Goal: Information Seeking & Learning: Learn about a topic

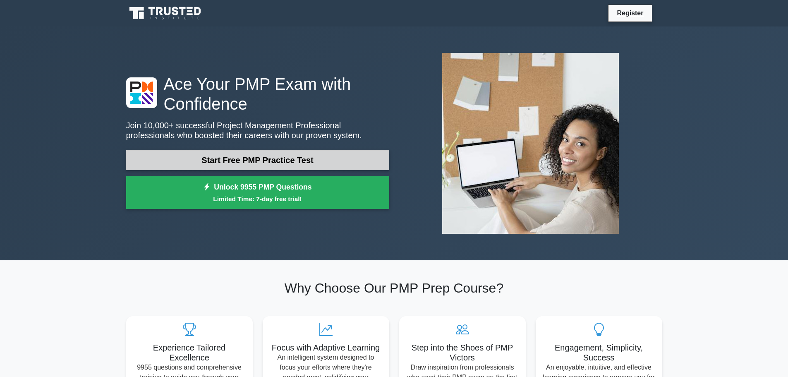
click at [247, 162] on link "Start Free PMP Practice Test" at bounding box center [257, 160] width 263 height 20
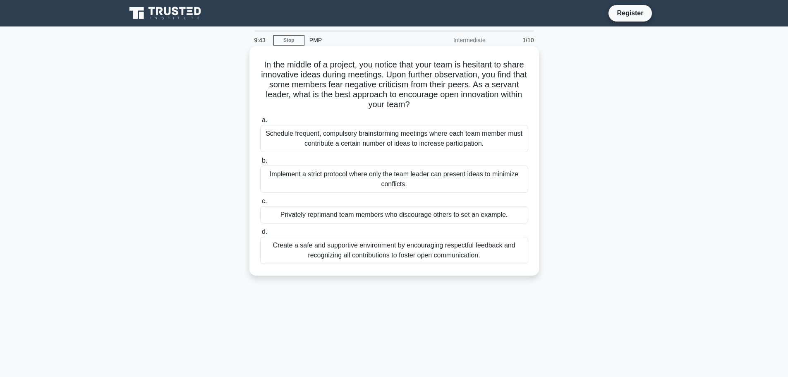
click at [257, 97] on div "In the middle of a project, you notice that your team is hesitant to share inno…" at bounding box center [394, 161] width 283 height 223
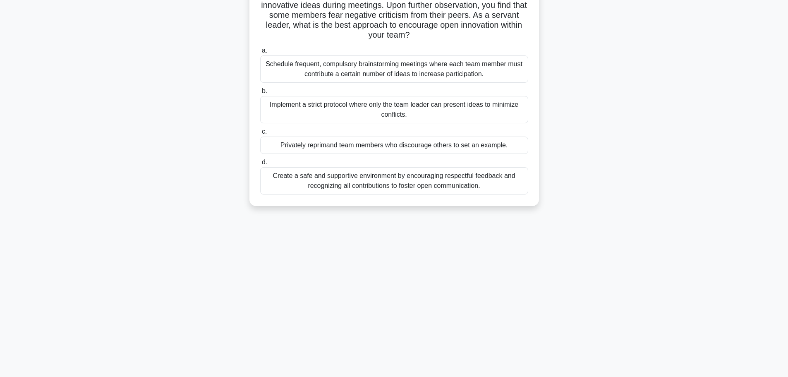
scroll to position [70, 0]
click at [441, 108] on div "Implement a strict protocol where only the team leader can present ideas to min…" at bounding box center [394, 109] width 268 height 27
click at [260, 94] on input "b. Implement a strict protocol where only the team leader can present ideas to …" at bounding box center [260, 90] width 0 height 5
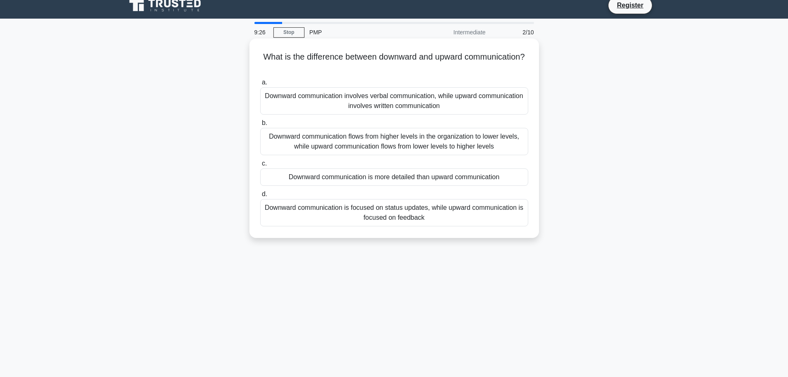
scroll to position [0, 0]
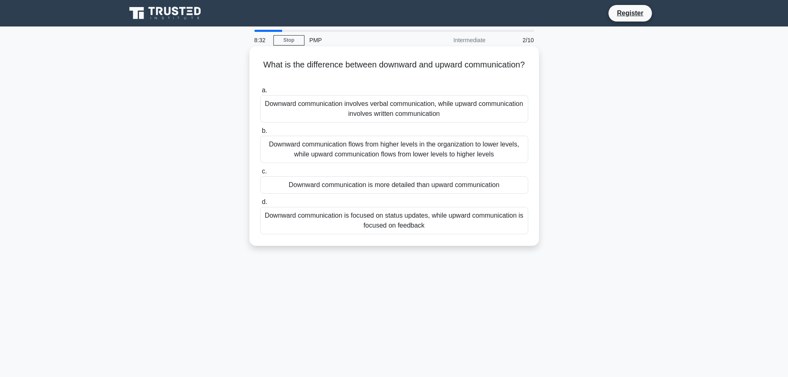
click at [398, 149] on div "Downward communication flows from higher levels in the organization to lower le…" at bounding box center [394, 149] width 268 height 27
click at [260, 134] on input "b. Downward communication flows from higher levels in the organization to lower…" at bounding box center [260, 130] width 0 height 5
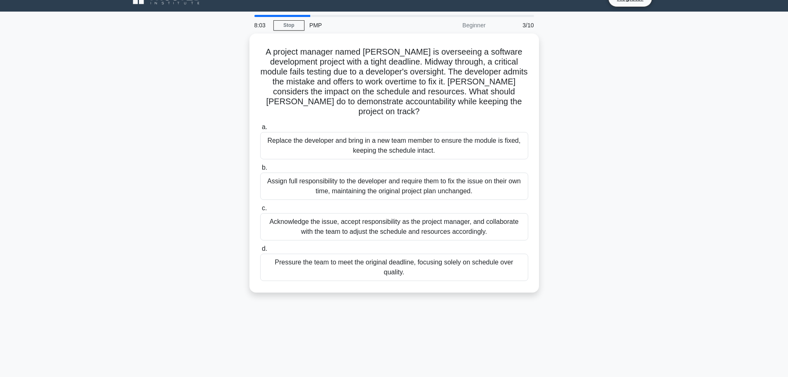
scroll to position [41, 0]
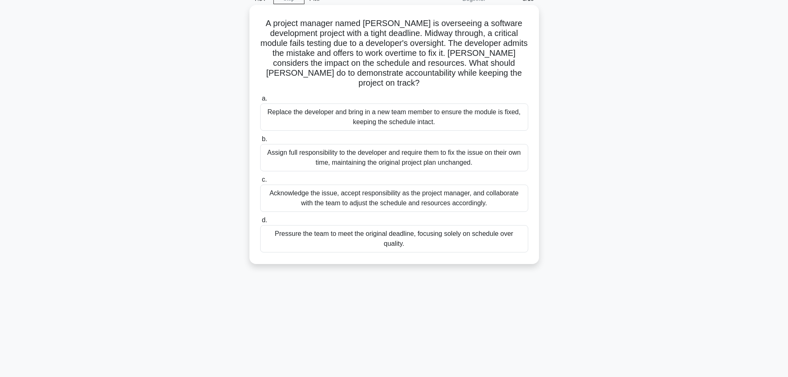
click at [466, 194] on div "Acknowledge the issue, accept responsibility as the project manager, and collab…" at bounding box center [394, 198] width 268 height 27
click at [260, 182] on input "c. Acknowledge the issue, accept responsibility as the project manager, and col…" at bounding box center [260, 179] width 0 height 5
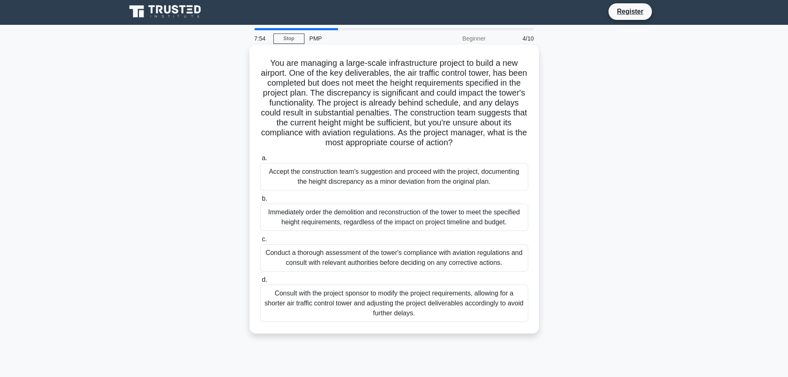
scroll to position [0, 0]
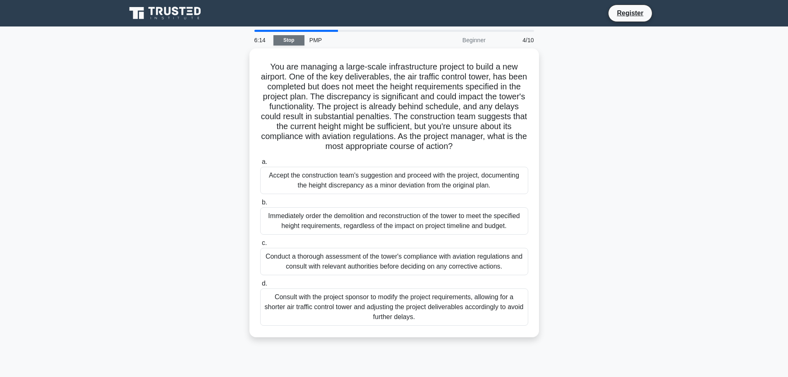
click at [296, 38] on link "Stop" at bounding box center [289, 40] width 31 height 10
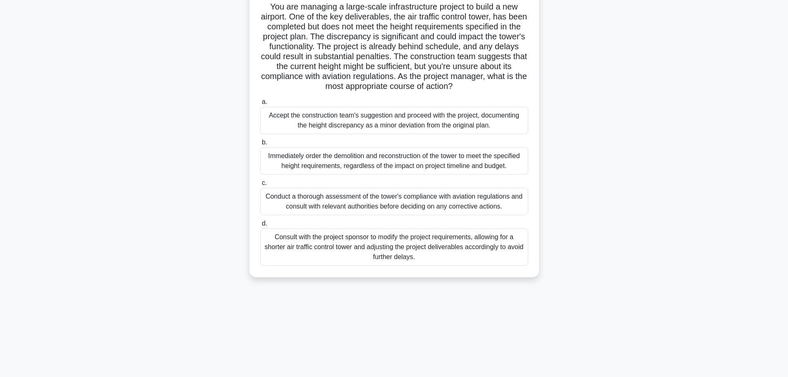
scroll to position [70, 0]
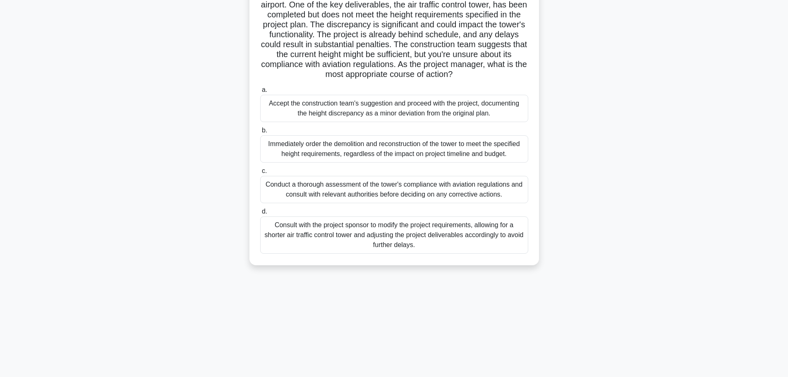
click at [339, 187] on div "Conduct a thorough assessment of the tower's compliance with aviation regulatio…" at bounding box center [394, 189] width 268 height 27
click at [260, 174] on input "c. Conduct a thorough assessment of the tower's compliance with aviation regula…" at bounding box center [260, 170] width 0 height 5
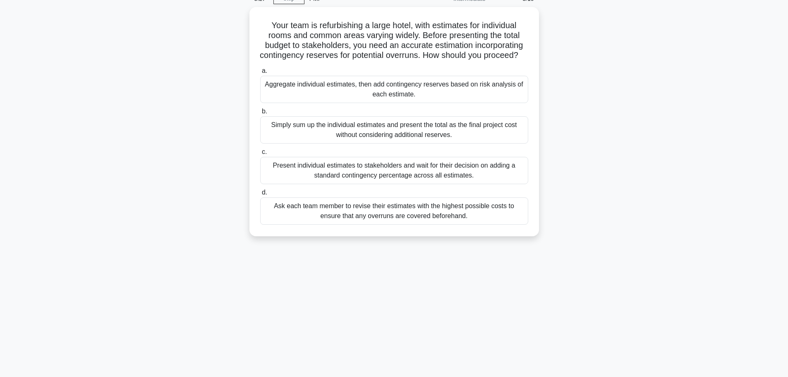
scroll to position [0, 0]
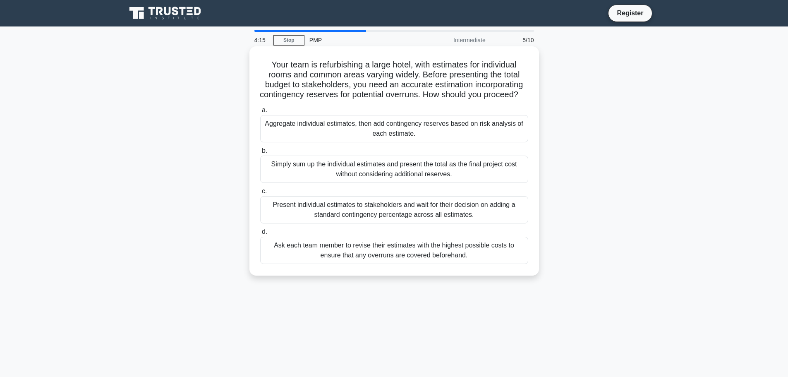
click at [370, 219] on div "Present individual estimates to stakeholders and wait for their decision on add…" at bounding box center [394, 209] width 268 height 27
click at [260, 194] on input "c. Present individual estimates to stakeholders and wait for their decision on …" at bounding box center [260, 191] width 0 height 5
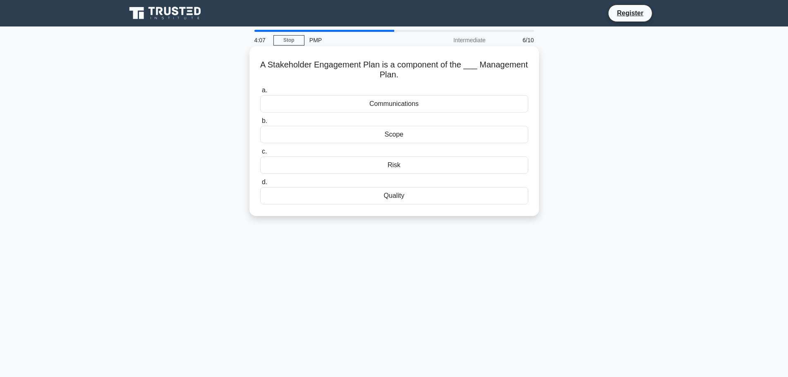
click at [461, 83] on div "A Stakeholder Engagement Plan is a component of the ___ Management Plan. .spinn…" at bounding box center [394, 131] width 283 height 163
click at [409, 105] on div "Communications" at bounding box center [394, 103] width 268 height 17
click at [260, 93] on input "a. Communications" at bounding box center [260, 90] width 0 height 5
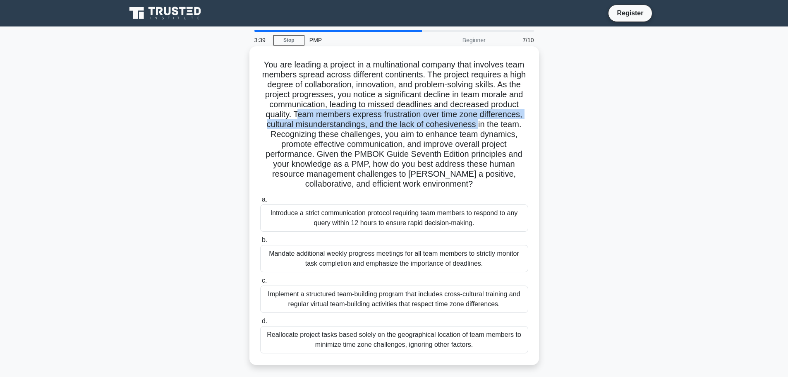
drag, startPoint x: 295, startPoint y: 115, endPoint x: 485, endPoint y: 127, distance: 190.3
click at [480, 127] on h5 "You are leading a project in a multinational company that involves team members…" at bounding box center [394, 125] width 270 height 130
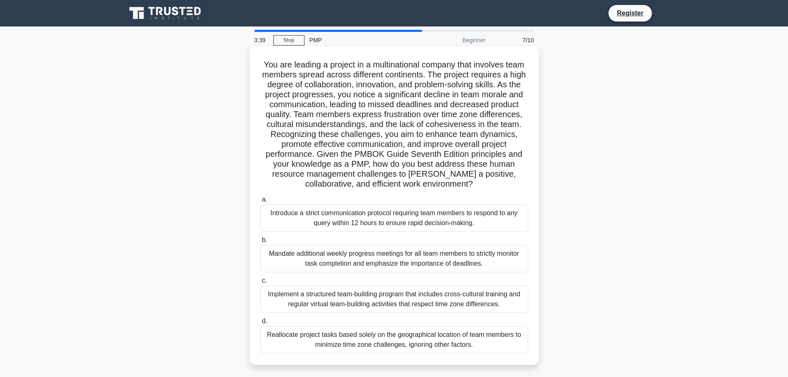
click at [509, 127] on h5 "You are leading a project in a multinational company that involves team members…" at bounding box center [394, 125] width 270 height 130
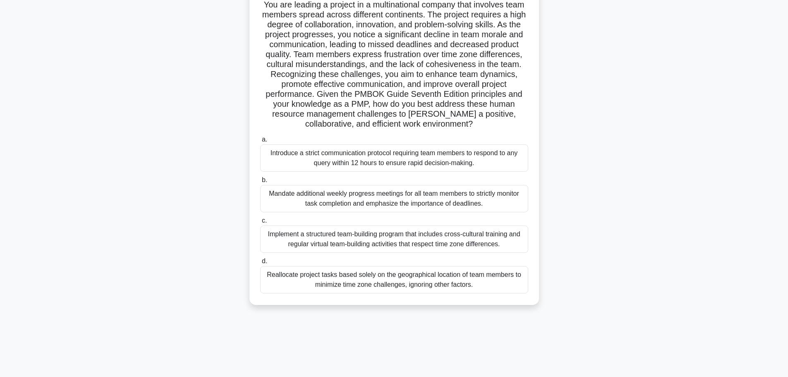
scroll to position [70, 0]
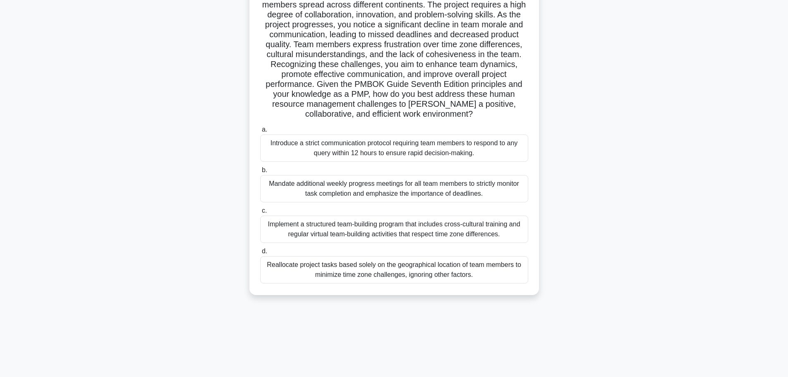
click at [434, 268] on div "Reallocate project tasks based solely on the geographical location of team memb…" at bounding box center [394, 269] width 268 height 27
click at [260, 254] on input "d. Reallocate project tasks based solely on the geographical location of team m…" at bounding box center [260, 251] width 0 height 5
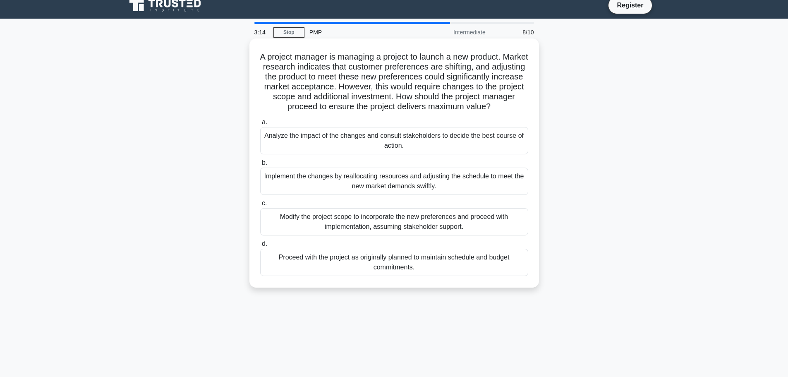
scroll to position [0, 0]
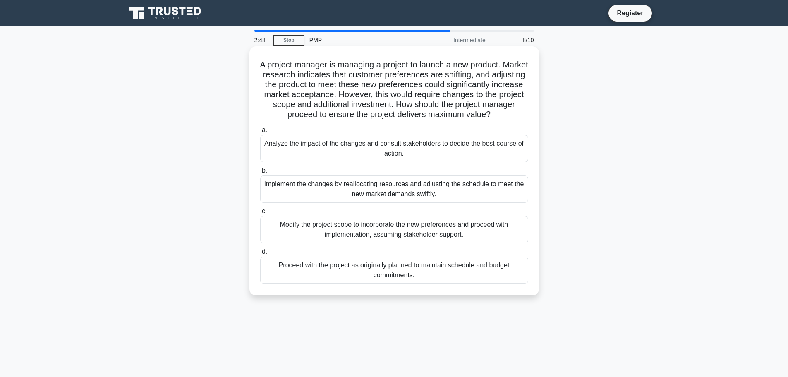
click at [256, 120] on div "A project manager is managing a project to launch a new product. Market researc…" at bounding box center [394, 171] width 283 height 242
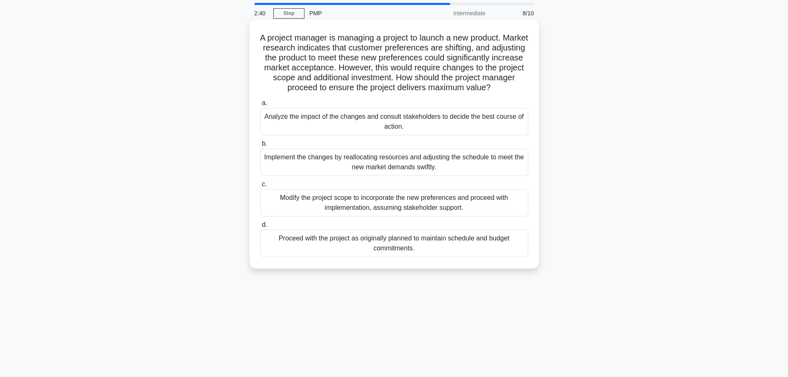
scroll to position [41, 0]
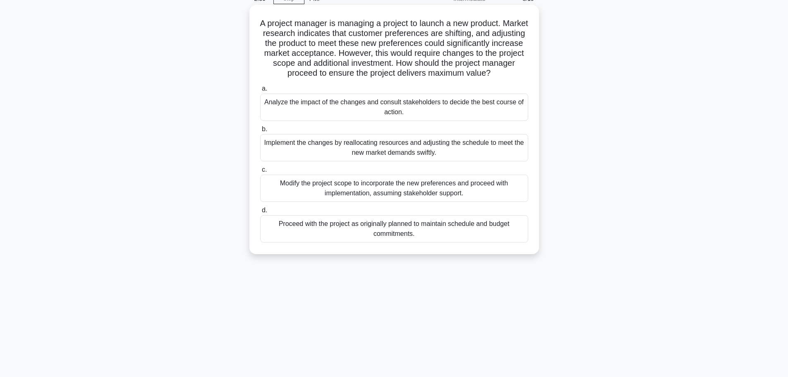
click at [367, 115] on div "Analyze the impact of the changes and consult stakeholders to decide the best c…" at bounding box center [394, 107] width 268 height 27
click at [260, 91] on input "a. Analyze the impact of the changes and consult stakeholders to decide the bes…" at bounding box center [260, 88] width 0 height 5
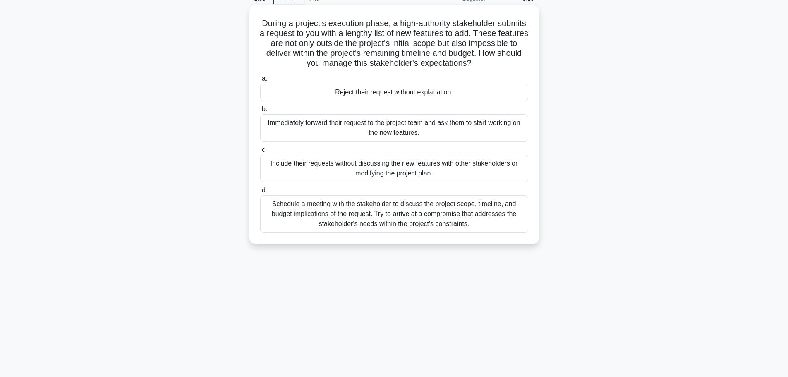
click at [432, 216] on div "Schedule a meeting with the stakeholder to discuss the project scope, timeline,…" at bounding box center [394, 213] width 268 height 37
click at [260, 193] on input "d. Schedule a meeting with the stakeholder to discuss the project scope, timeli…" at bounding box center [260, 190] width 0 height 5
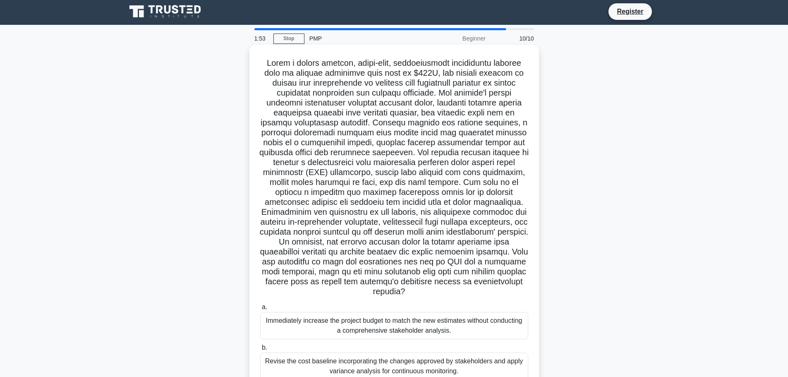
scroll to position [0, 0]
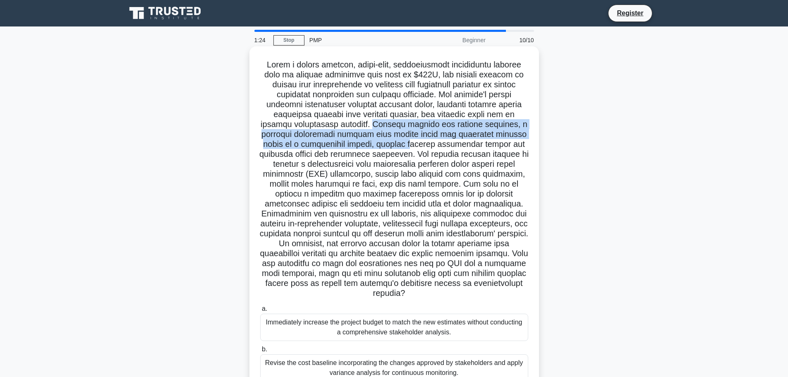
drag, startPoint x: 382, startPoint y: 124, endPoint x: 387, endPoint y: 141, distance: 17.3
click at [387, 141] on h5 ".spinner_0XTQ{transform-origin:center;animation:spinner_y6GP .75s linear infini…" at bounding box center [394, 179] width 270 height 239
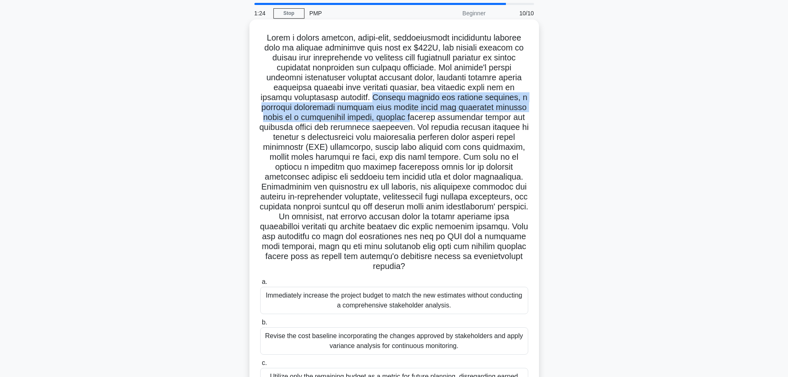
scroll to position [41, 0]
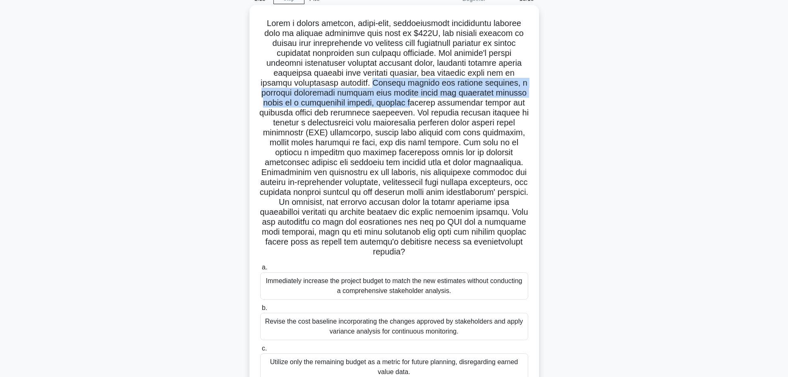
drag, startPoint x: 396, startPoint y: 114, endPoint x: 463, endPoint y: 250, distance: 152.1
click at [463, 250] on h5 ".spinner_0XTQ{transform-origin:center;animation:spinner_y6GP .75s linear infini…" at bounding box center [394, 137] width 270 height 239
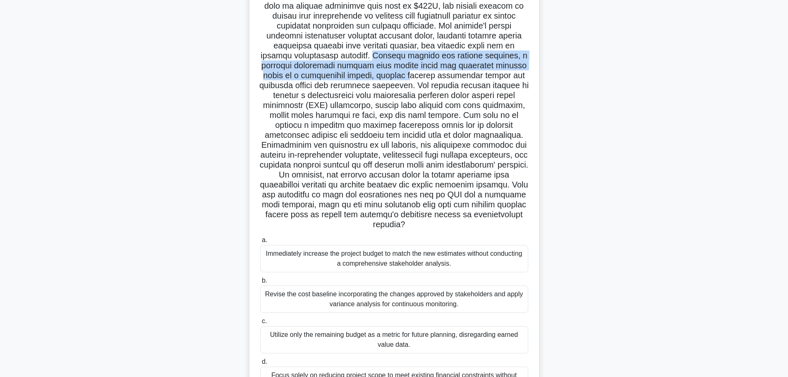
scroll to position [83, 0]
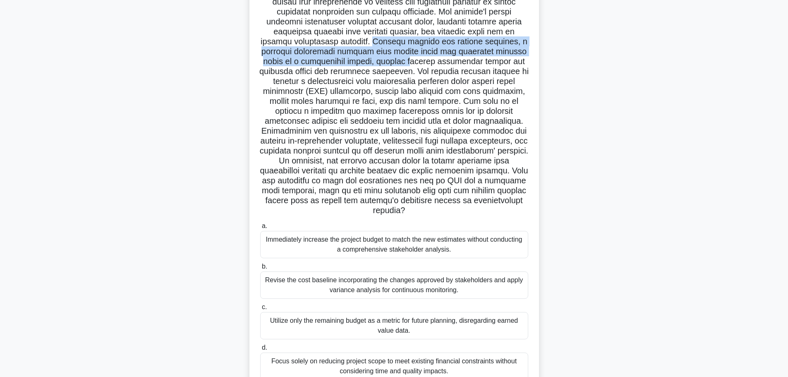
click at [317, 135] on h5 ".spinner_0XTQ{transform-origin:center;animation:spinner_y6GP .75s linear infini…" at bounding box center [394, 96] width 270 height 239
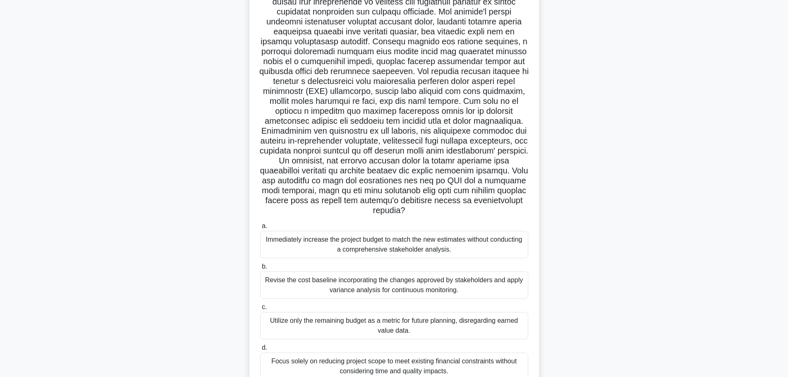
drag, startPoint x: 310, startPoint y: 130, endPoint x: 508, endPoint y: 212, distance: 214.5
click at [508, 212] on h5 ".spinner_0XTQ{transform-origin:center;animation:spinner_y6GP .75s linear infini…" at bounding box center [394, 96] width 270 height 239
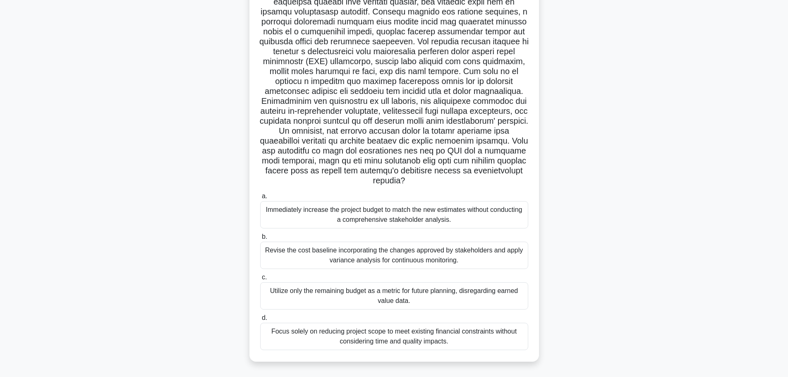
click at [413, 245] on div "Revise the cost baseline incorporating the changes approved by stakeholders and…" at bounding box center [394, 255] width 268 height 27
click at [260, 240] on input "b. Revise the cost baseline incorporating the changes approved by stakeholders …" at bounding box center [260, 236] width 0 height 5
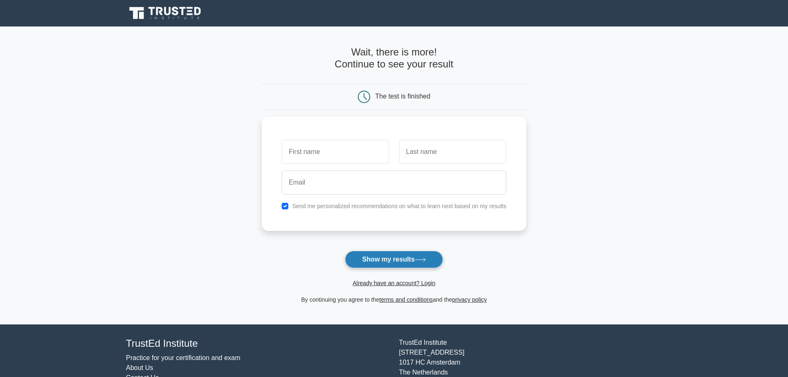
click at [411, 264] on button "Show my results" at bounding box center [394, 259] width 98 height 17
click at [284, 204] on input "checkbox" at bounding box center [285, 204] width 7 height 7
checkbox input "false"
click at [320, 164] on div at bounding box center [335, 149] width 117 height 31
click at [328, 150] on input "text" at bounding box center [335, 150] width 107 height 24
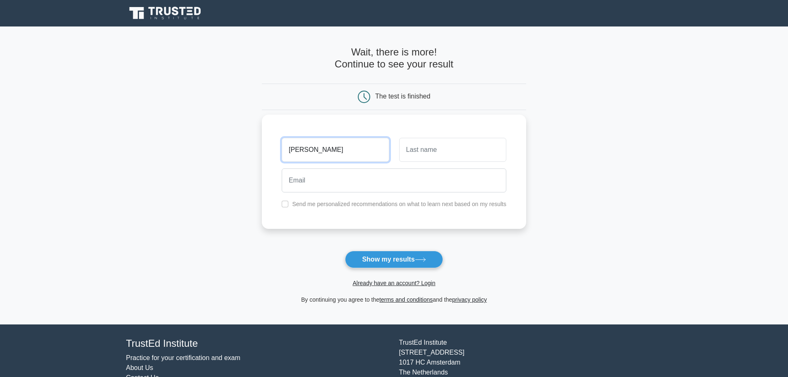
type input "John"
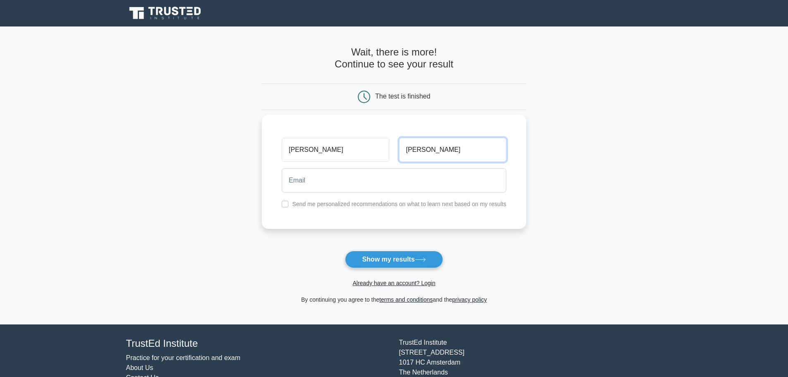
type input "John"
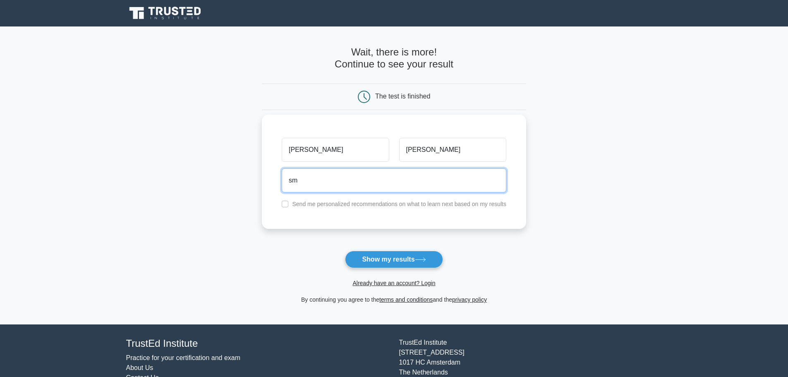
type input "s"
type input "itsnotreallyme@gmail.com"
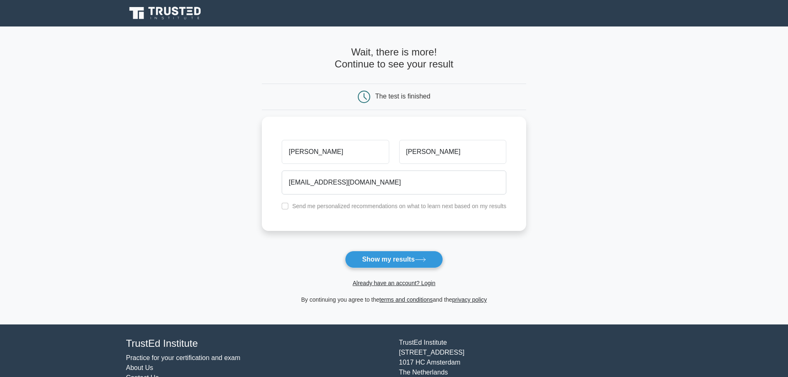
click at [388, 261] on button "Show my results" at bounding box center [394, 259] width 98 height 17
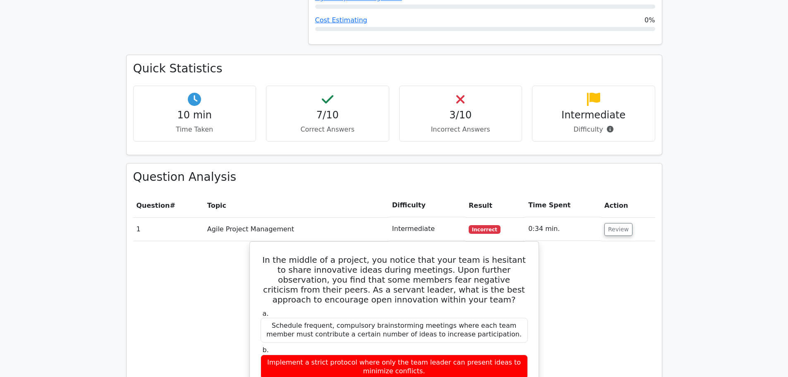
scroll to position [621, 0]
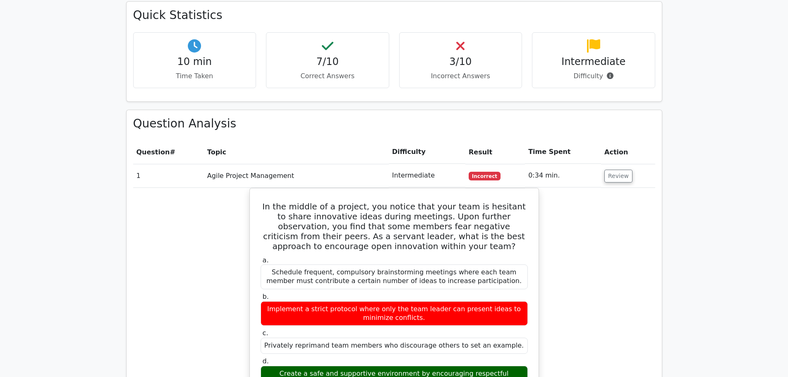
click at [318, 164] on td "Agile Project Management" at bounding box center [296, 176] width 185 height 24
click at [332, 164] on td "Agile Project Management" at bounding box center [296, 176] width 185 height 24
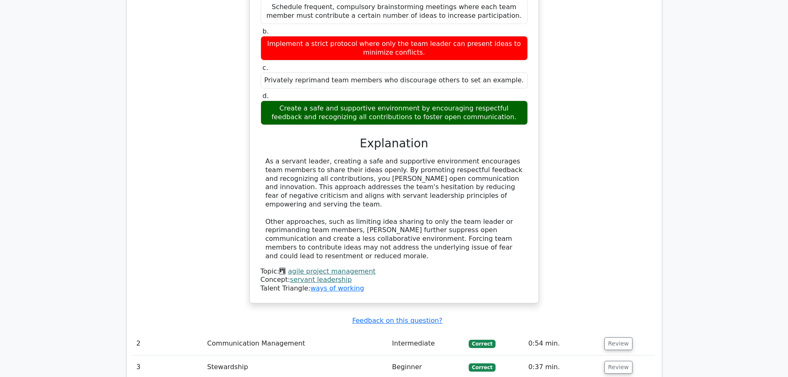
scroll to position [1159, 0]
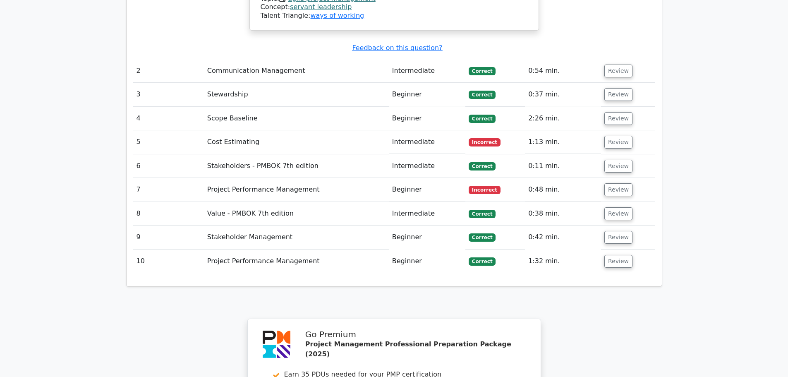
click at [480, 186] on span "Incorrect" at bounding box center [485, 190] width 32 height 8
click at [431, 178] on td "Beginner" at bounding box center [427, 190] width 77 height 24
click at [612, 183] on button "Review" at bounding box center [619, 189] width 28 height 13
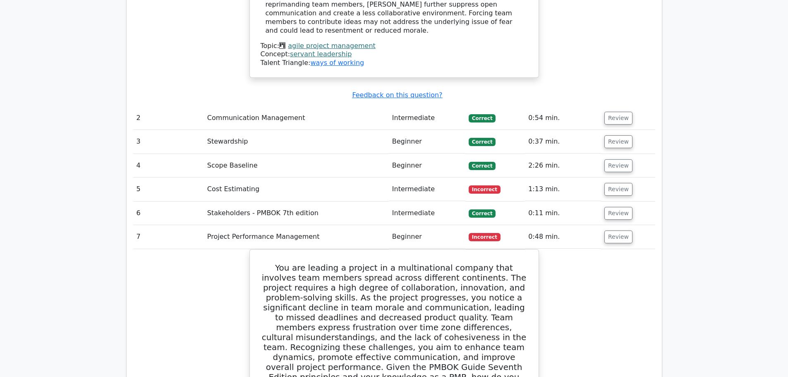
scroll to position [1117, 0]
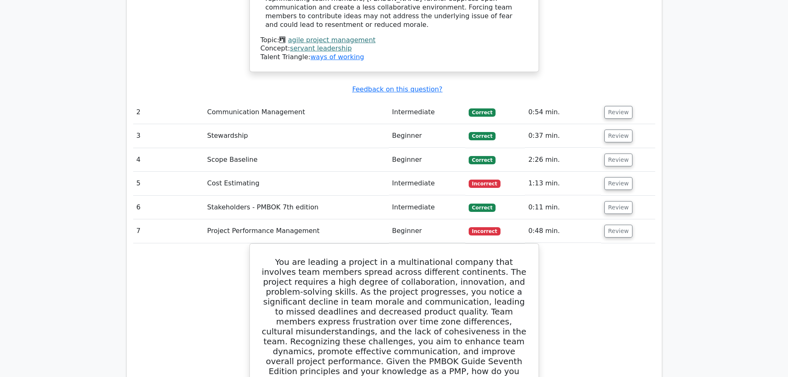
drag, startPoint x: 649, startPoint y: 172, endPoint x: 629, endPoint y: 172, distance: 19.9
click at [649, 219] on td "Review" at bounding box center [628, 231] width 54 height 24
click at [620, 225] on button "Review" at bounding box center [619, 231] width 28 height 13
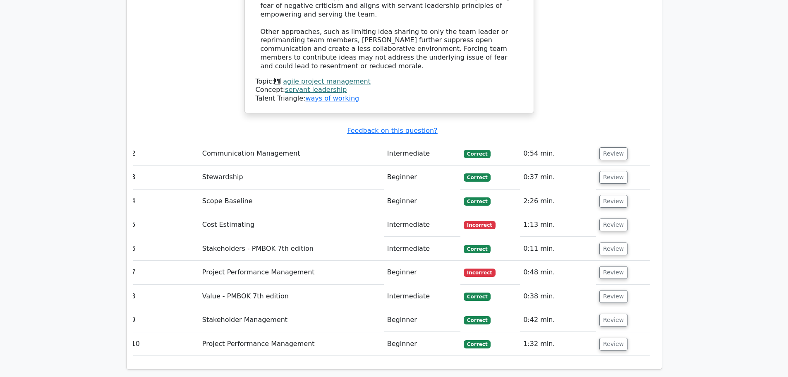
scroll to position [0, 0]
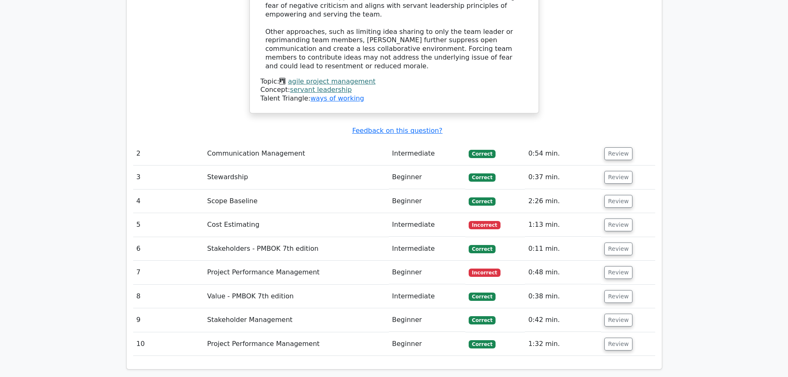
click at [377, 332] on td "Project Performance Management" at bounding box center [296, 344] width 185 height 24
click at [615, 338] on button "Review" at bounding box center [619, 344] width 28 height 13
